Goal: Task Accomplishment & Management: Use online tool/utility

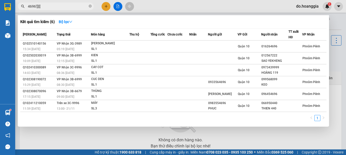
type input "4696'[][[["
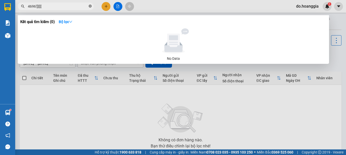
click at [91, 7] on icon "close-circle" at bounding box center [90, 6] width 3 height 3
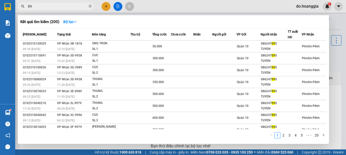
type input "8"
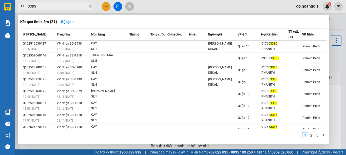
type input "3385"
click at [117, 6] on div at bounding box center [173, 77] width 346 height 155
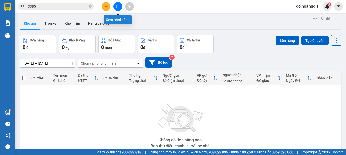
click at [116, 6] on icon "file-add" at bounding box center [117, 7] width 3 height 4
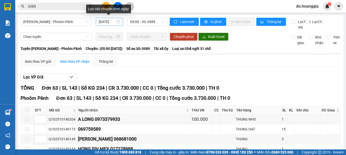
click at [118, 23] on div "[DATE]" at bounding box center [109, 22] width 21 height 6
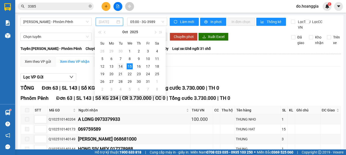
click at [119, 66] on div "14" at bounding box center [120, 66] width 6 height 6
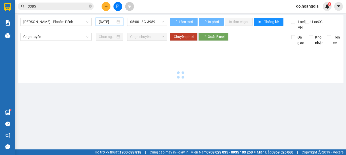
scroll to position [0, 1]
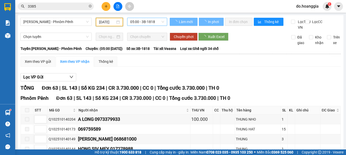
type input "[DATE]"
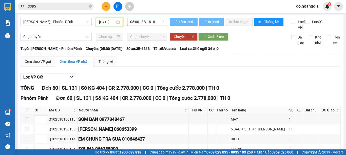
click at [157, 19] on span "05:00 - 3B-1818" at bounding box center [147, 22] width 34 height 8
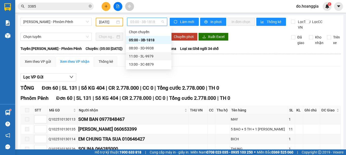
click at [133, 55] on div "11:00 - 3L-9979" at bounding box center [148, 56] width 39 height 6
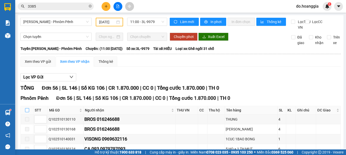
click at [27, 112] on input "checkbox" at bounding box center [27, 110] width 4 height 4
checkbox input "true"
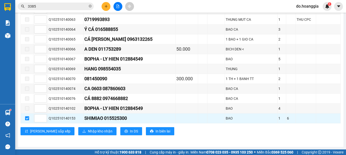
scroll to position [549, 0]
click at [88, 130] on span "Nhập kho nhận" at bounding box center [100, 131] width 25 height 6
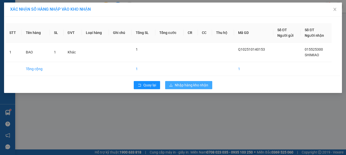
click at [195, 84] on span "Nhập hàng kho nhận" at bounding box center [191, 85] width 33 height 6
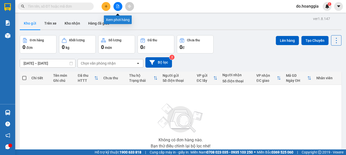
click at [116, 8] on icon "file-add" at bounding box center [118, 7] width 4 height 4
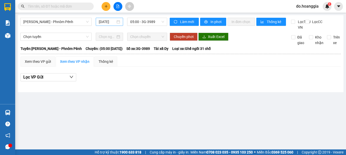
click at [119, 23] on div "[DATE]" at bounding box center [109, 22] width 27 height 8
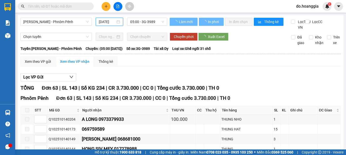
scroll to position [0, 2]
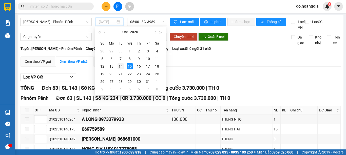
click at [122, 65] on div "14" at bounding box center [120, 66] width 6 height 6
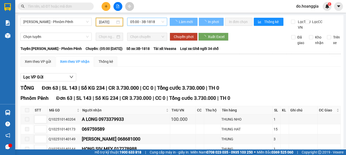
scroll to position [0, 1]
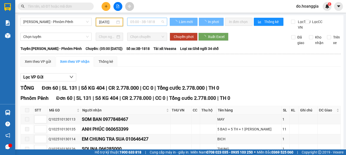
click at [157, 20] on span "05:00 - 3B-1818" at bounding box center [147, 22] width 34 height 8
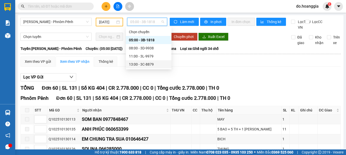
click at [150, 63] on div "13:00 - 3C-8879" at bounding box center [148, 64] width 39 height 6
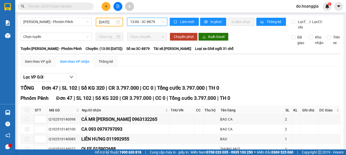
click at [119, 24] on div "[DATE]" at bounding box center [109, 22] width 27 height 9
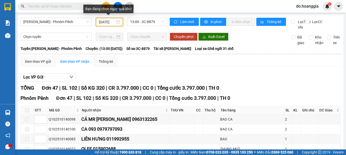
scroll to position [0, 2]
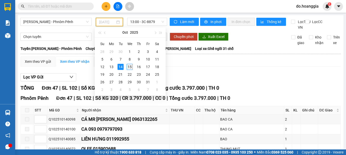
click at [129, 65] on div "15" at bounding box center [129, 67] width 6 height 6
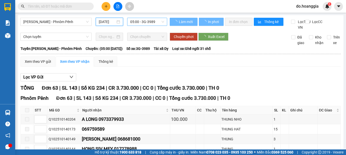
scroll to position [0, 2]
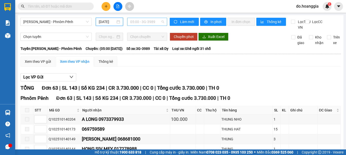
click at [158, 21] on span "05:00 - 3G-3989" at bounding box center [147, 22] width 34 height 8
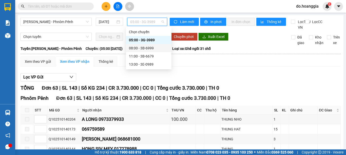
click at [149, 49] on div "08:00 - 3B-6999" at bounding box center [148, 48] width 39 height 6
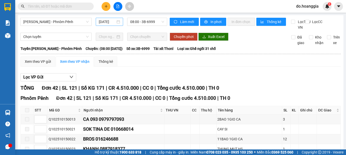
click at [117, 20] on div "[DATE]" at bounding box center [109, 22] width 21 height 6
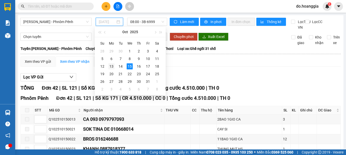
click at [114, 67] on div "13" at bounding box center [111, 66] width 6 height 6
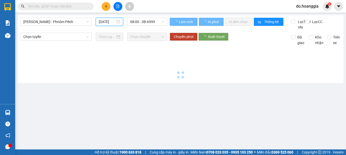
scroll to position [0, 1]
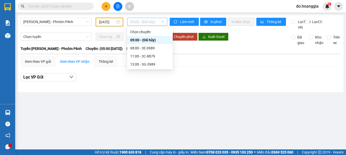
click at [159, 21] on span "05:00 - (Đã hủy)" at bounding box center [147, 22] width 34 height 8
click at [152, 57] on div "11:00 - 3C-8879" at bounding box center [149, 56] width 39 height 6
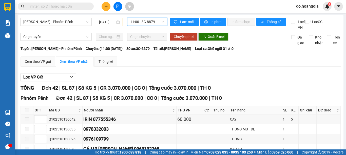
click at [156, 22] on span "11:00 - 3C-8879" at bounding box center [147, 22] width 34 height 8
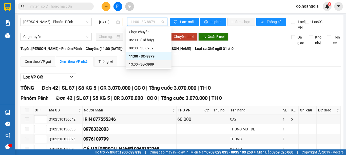
click at [146, 65] on div "13:00 - 3G-3989" at bounding box center [148, 64] width 39 height 6
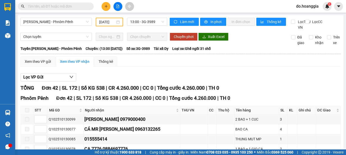
click at [118, 22] on div "[DATE]" at bounding box center [109, 22] width 21 height 6
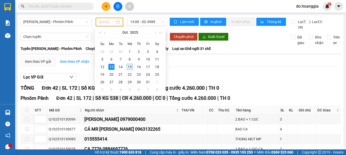
click at [129, 67] on div "15" at bounding box center [129, 67] width 6 height 6
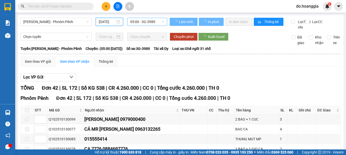
type input "[DATE]"
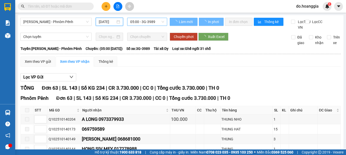
click at [155, 22] on span "05:00 - 3G-3989" at bounding box center [147, 22] width 34 height 8
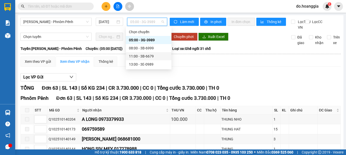
click at [150, 56] on div "11:00 - 3B-6679" at bounding box center [148, 56] width 39 height 6
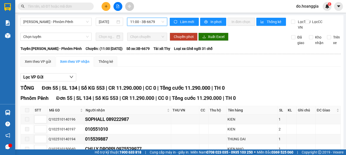
click at [157, 20] on span "11:00 - 3B-6679" at bounding box center [147, 22] width 34 height 8
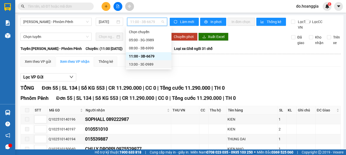
click at [144, 65] on div "13:00 - 3E-0989" at bounding box center [148, 64] width 39 height 6
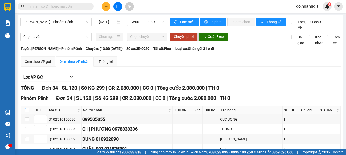
click at [26, 112] on input "checkbox" at bounding box center [27, 110] width 4 height 4
checkbox input "true"
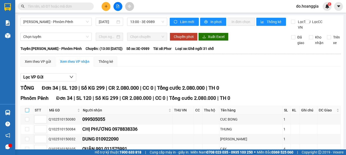
checkbox input "true"
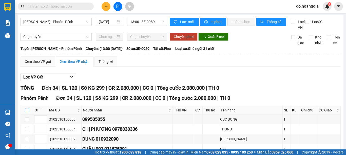
checkbox input "true"
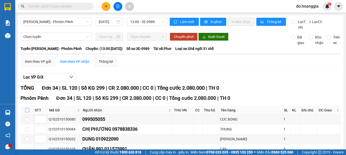
checkbox input "true"
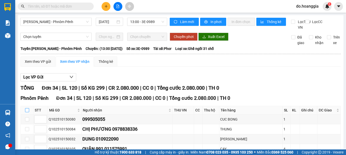
checkbox input "true"
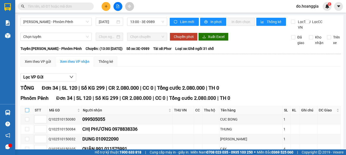
checkbox input "true"
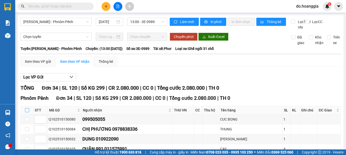
checkbox input "true"
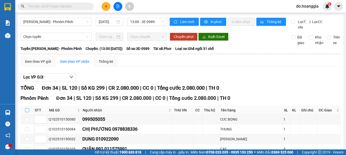
checkbox input "true"
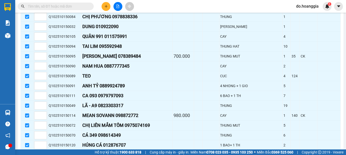
scroll to position [332, 0]
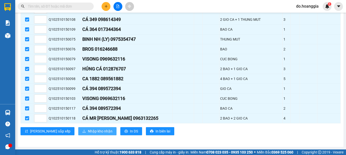
click at [88, 130] on span "Nhập kho nhận" at bounding box center [100, 131] width 25 height 6
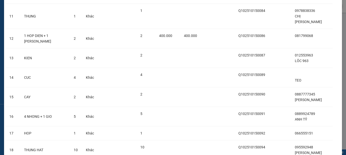
scroll to position [581, 0]
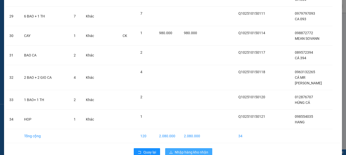
click at [183, 149] on span "Nhập hàng kho nhận" at bounding box center [191, 152] width 33 height 6
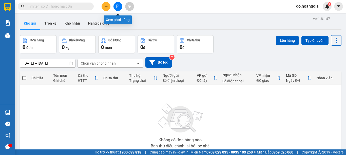
click at [117, 8] on button at bounding box center [117, 6] width 9 height 9
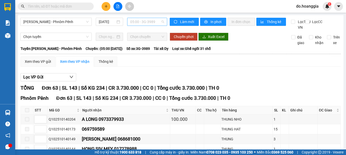
click at [156, 20] on span "05:00 - 3G-3989" at bounding box center [147, 22] width 34 height 8
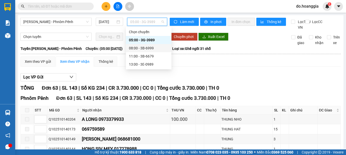
click at [147, 47] on div "08:00 - 3B-6999" at bounding box center [148, 48] width 39 height 6
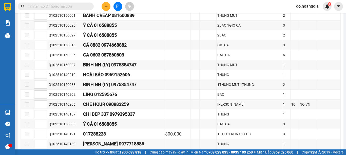
scroll to position [19, 0]
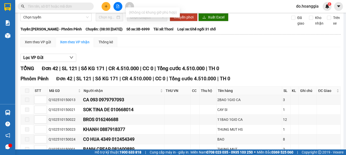
type input "323"
click at [79, 7] on input "text" at bounding box center [58, 7] width 60 height 6
type input "3"
type input "6"
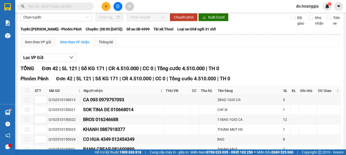
type input "2"
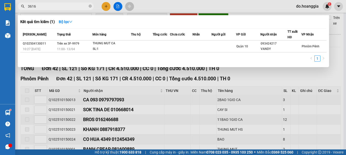
type input "3616"
drag, startPoint x: 345, startPoint y: 112, endPoint x: 340, endPoint y: 126, distance: 15.0
